Goal: Task Accomplishment & Management: Use online tool/utility

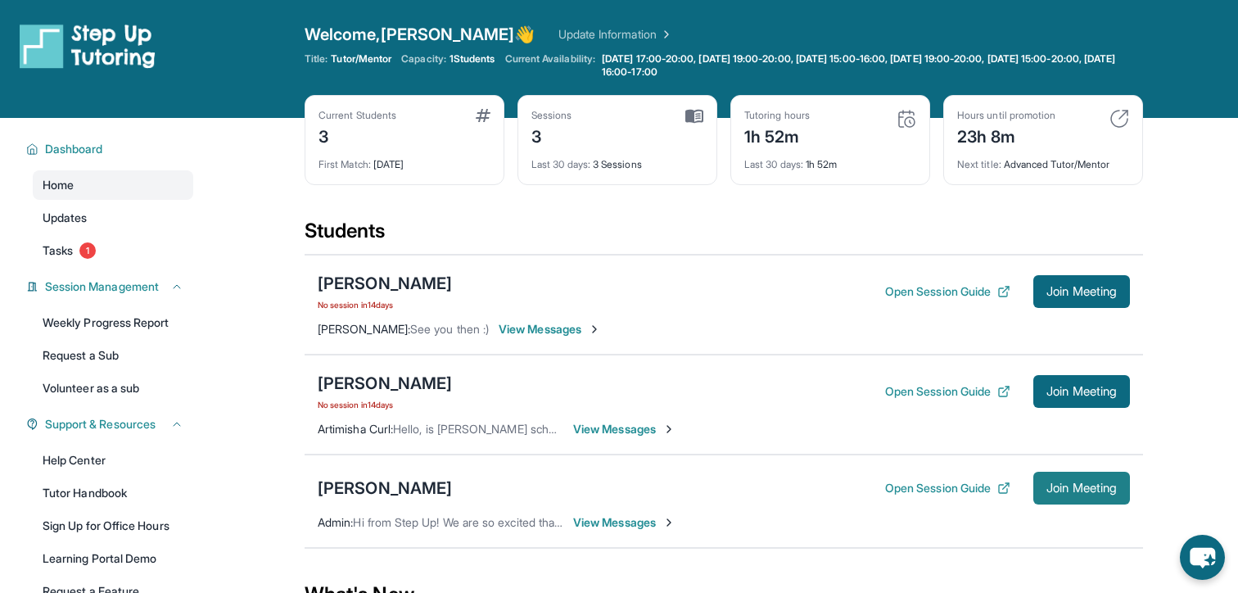
click at [1088, 488] on span "Join Meeting" at bounding box center [1081, 488] width 70 height 10
click at [1090, 497] on button "Join Meeting" at bounding box center [1081, 488] width 97 height 33
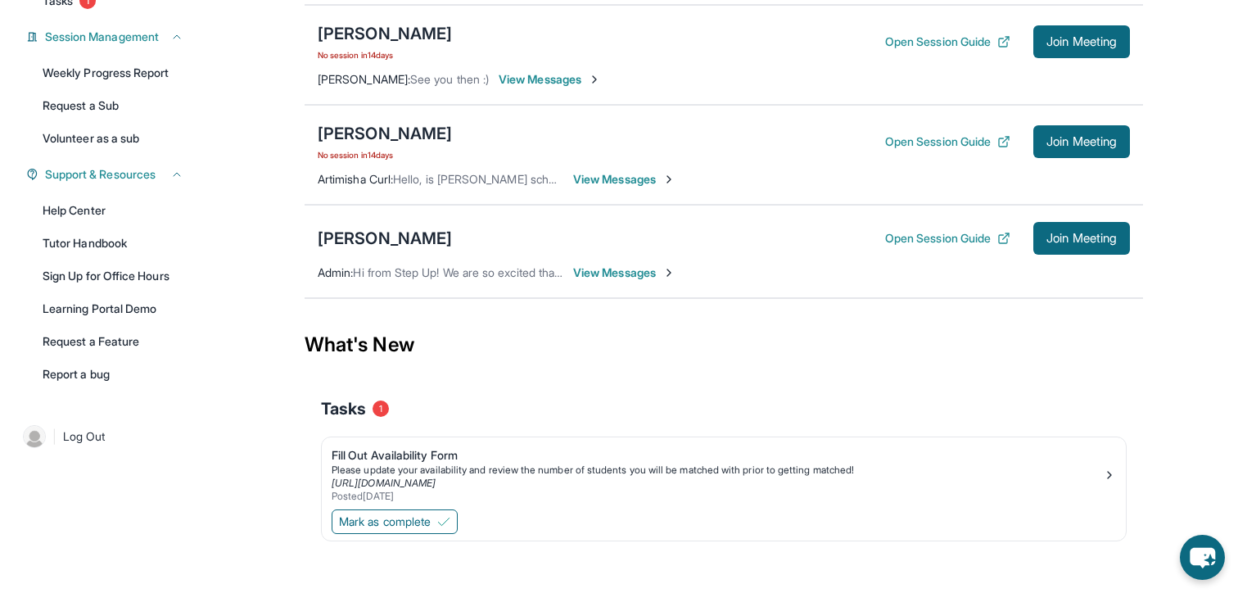
scroll to position [257, 0]
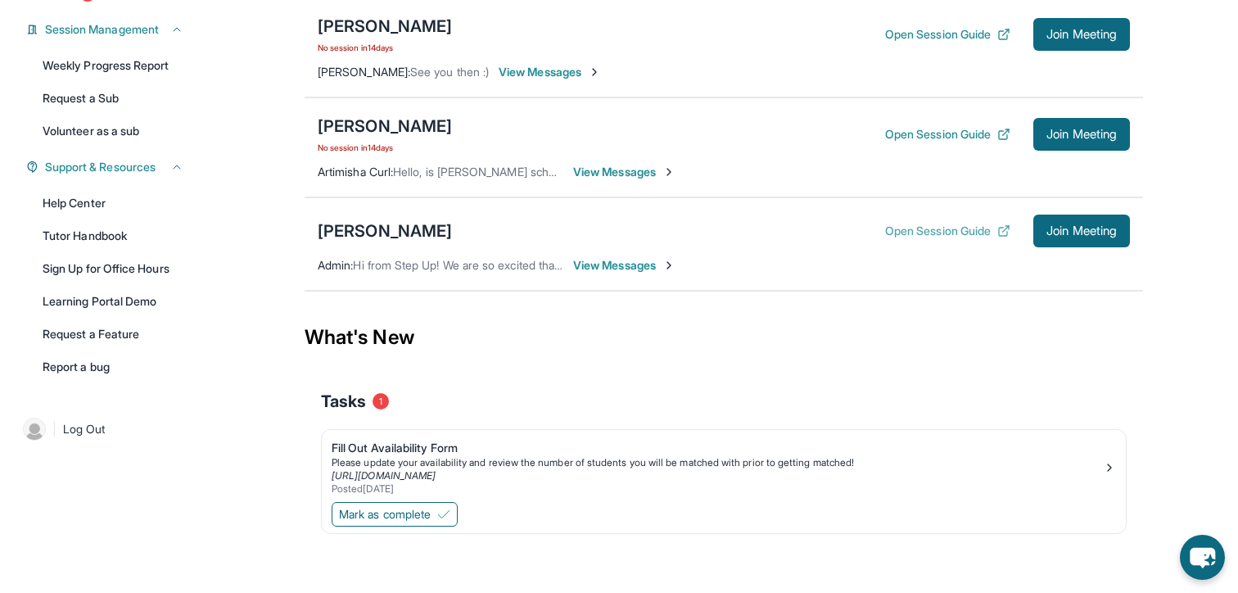
click at [948, 235] on button "Open Session Guide" at bounding box center [947, 231] width 125 height 16
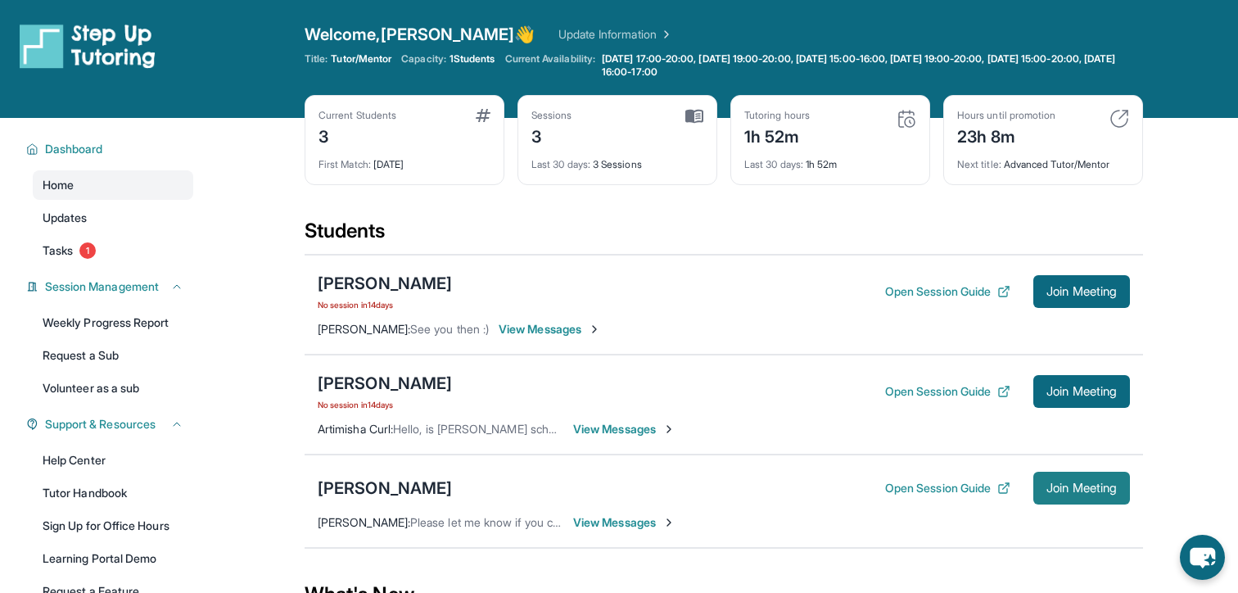
click at [1079, 493] on span "Join Meeting" at bounding box center [1081, 488] width 70 height 10
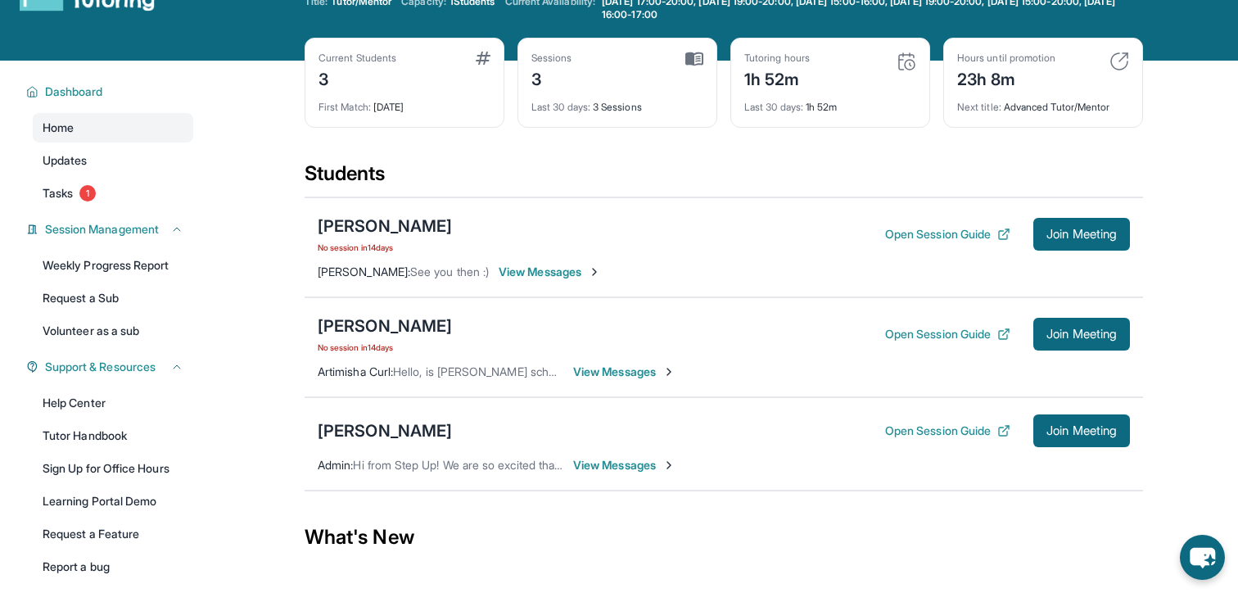
scroll to position [59, 0]
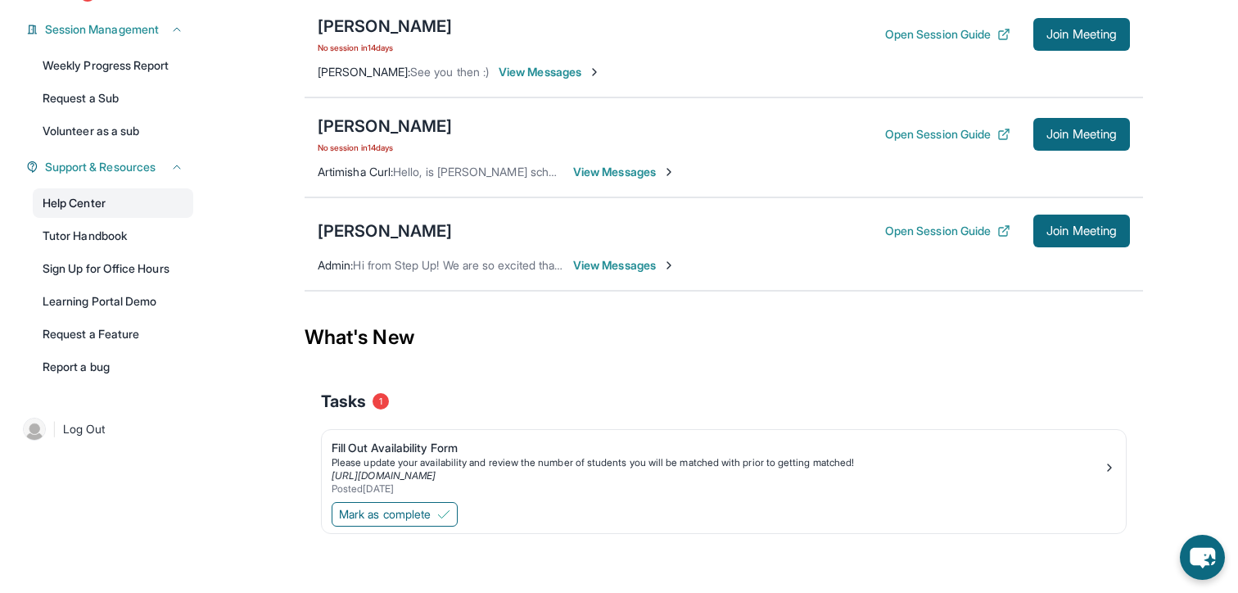
scroll to position [222, 0]
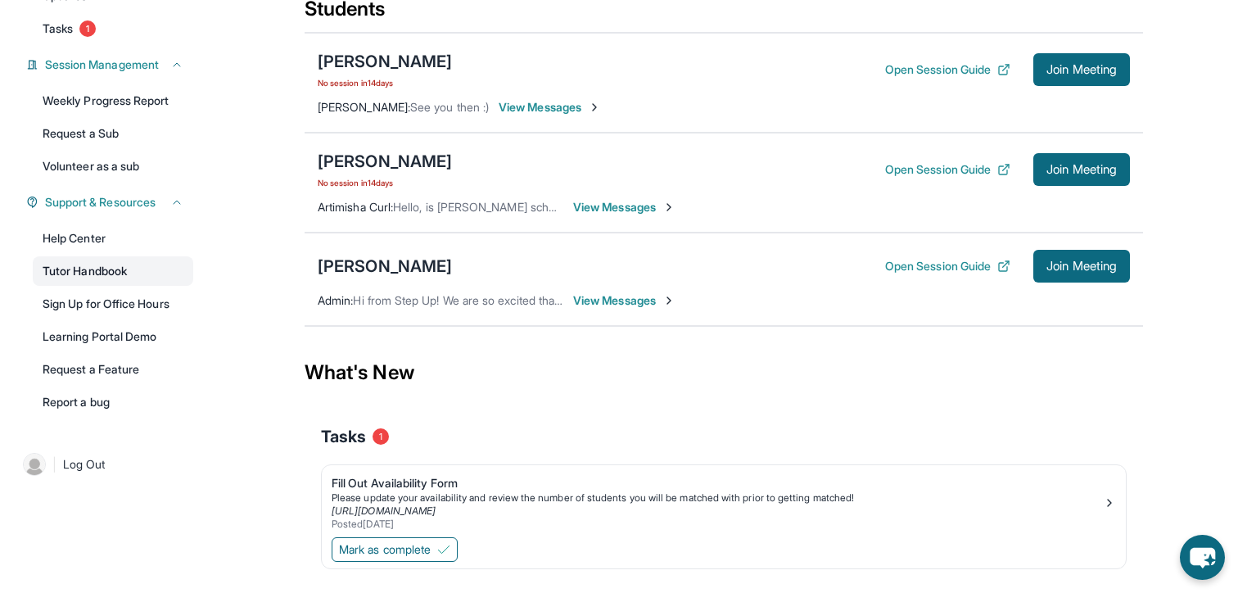
click at [133, 262] on link "Tutor Handbook" at bounding box center [113, 270] width 160 height 29
